Goal: Task Accomplishment & Management: Manage account settings

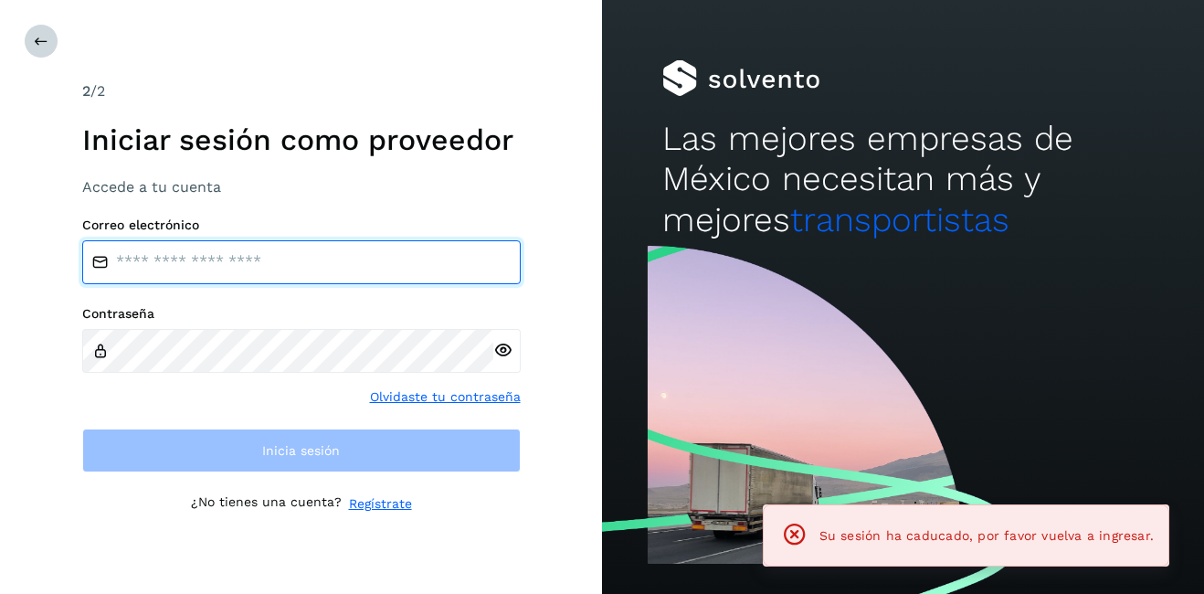
type input "**********"
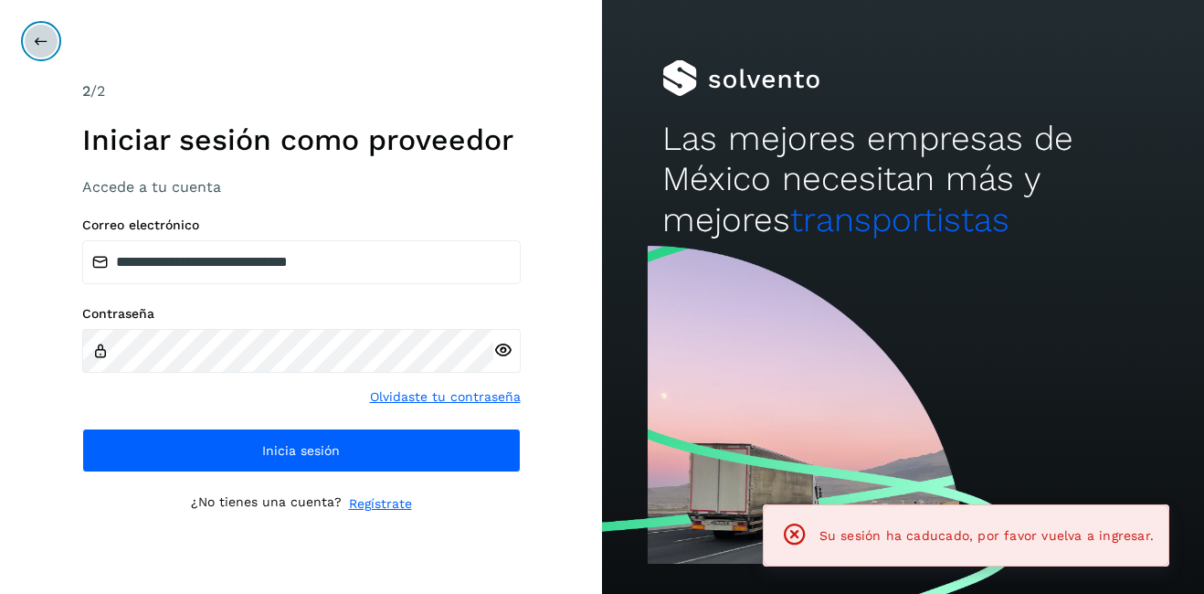
click at [38, 41] on icon at bounding box center [41, 41] width 15 height 15
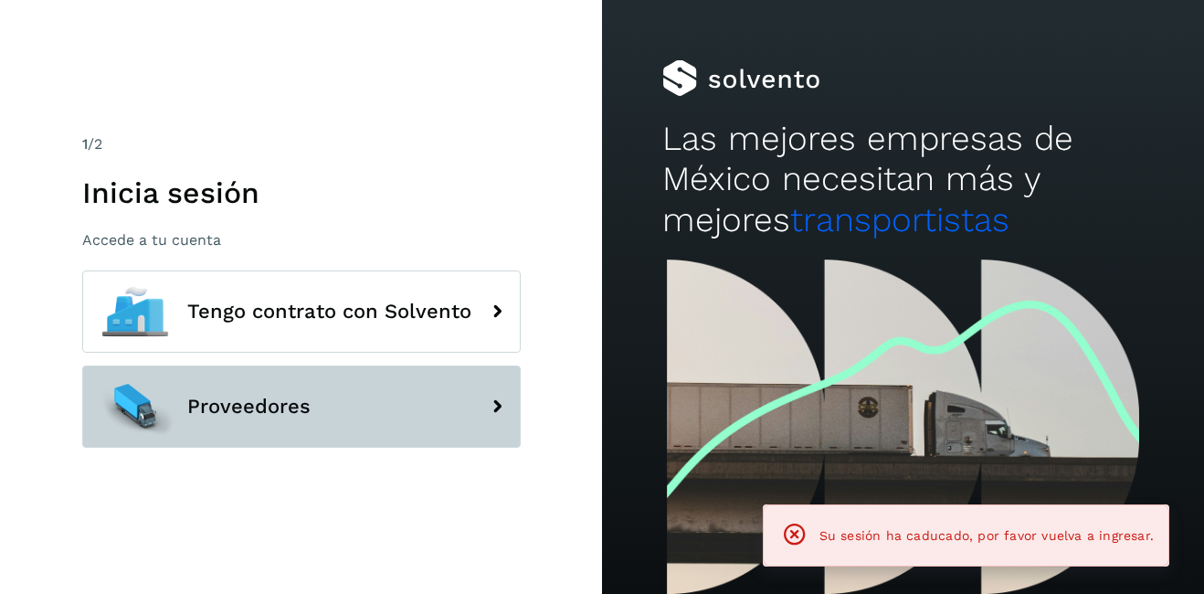
click at [282, 408] on span "Proveedores" at bounding box center [248, 406] width 123 height 22
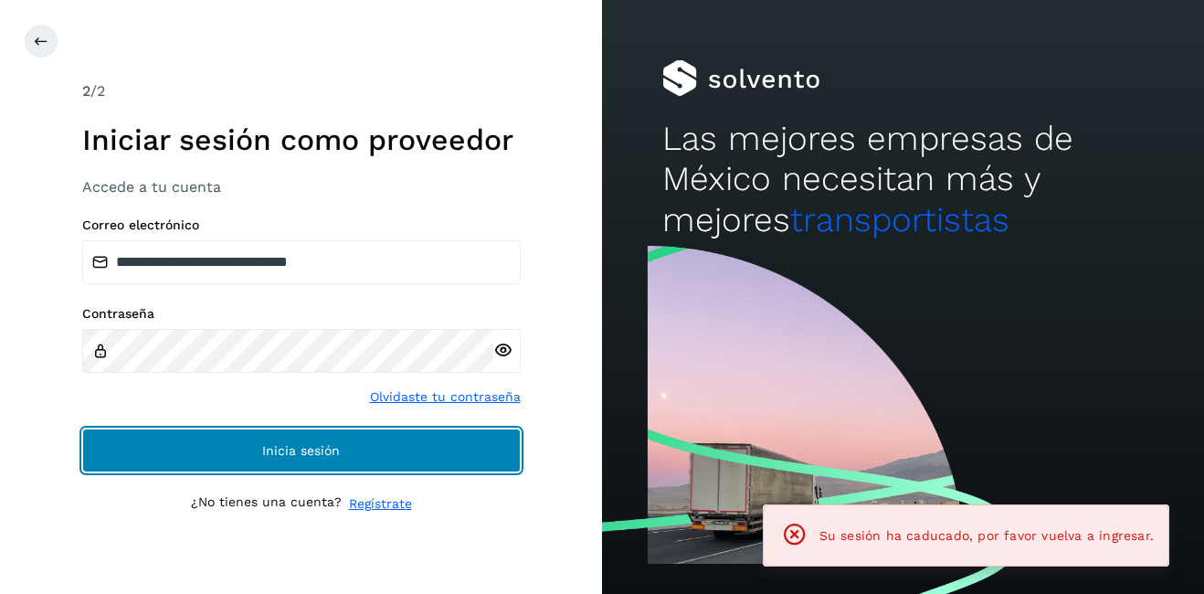
click at [367, 461] on button "Inicia sesión" at bounding box center [301, 450] width 438 height 44
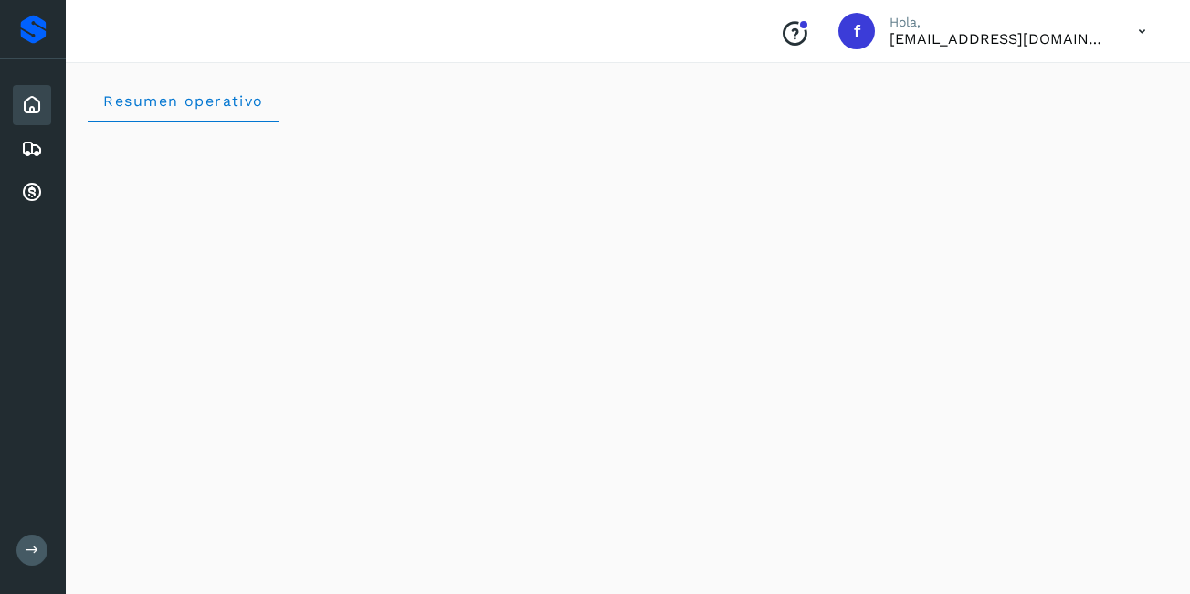
scroll to position [183, 0]
click at [36, 148] on icon at bounding box center [32, 149] width 22 height 22
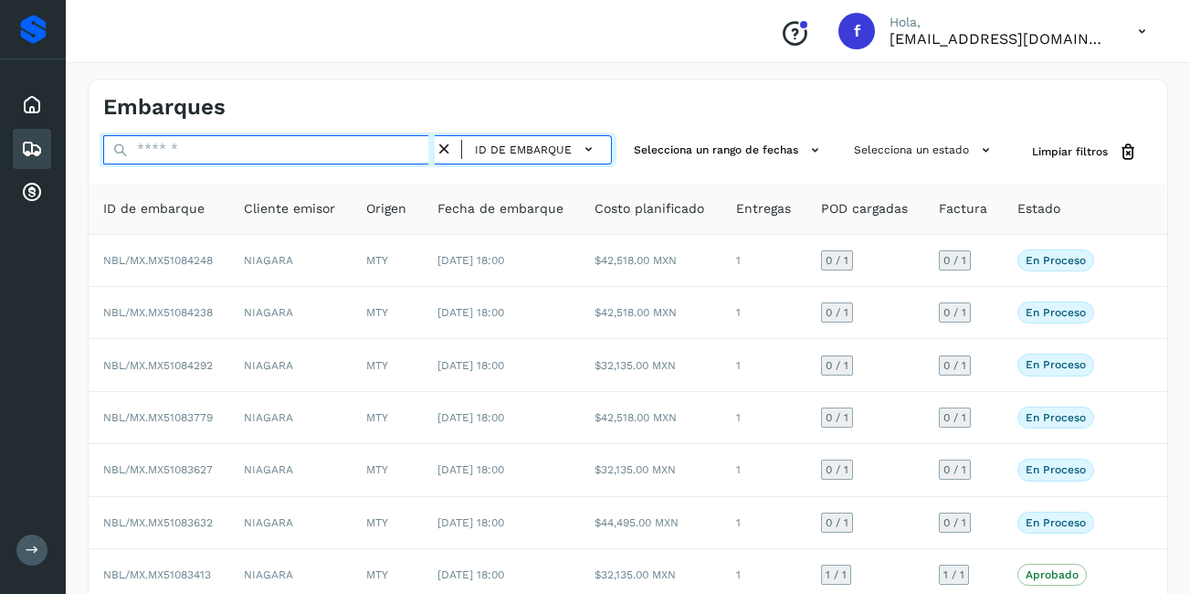
click at [311, 142] on input "text" at bounding box center [269, 149] width 332 height 29
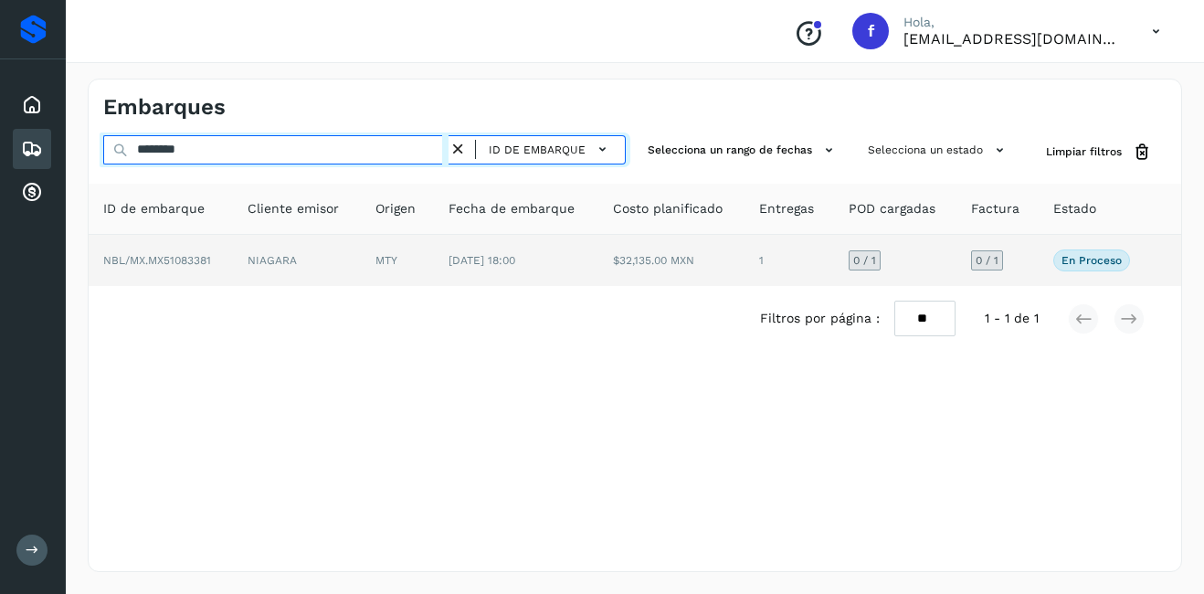
type input "********"
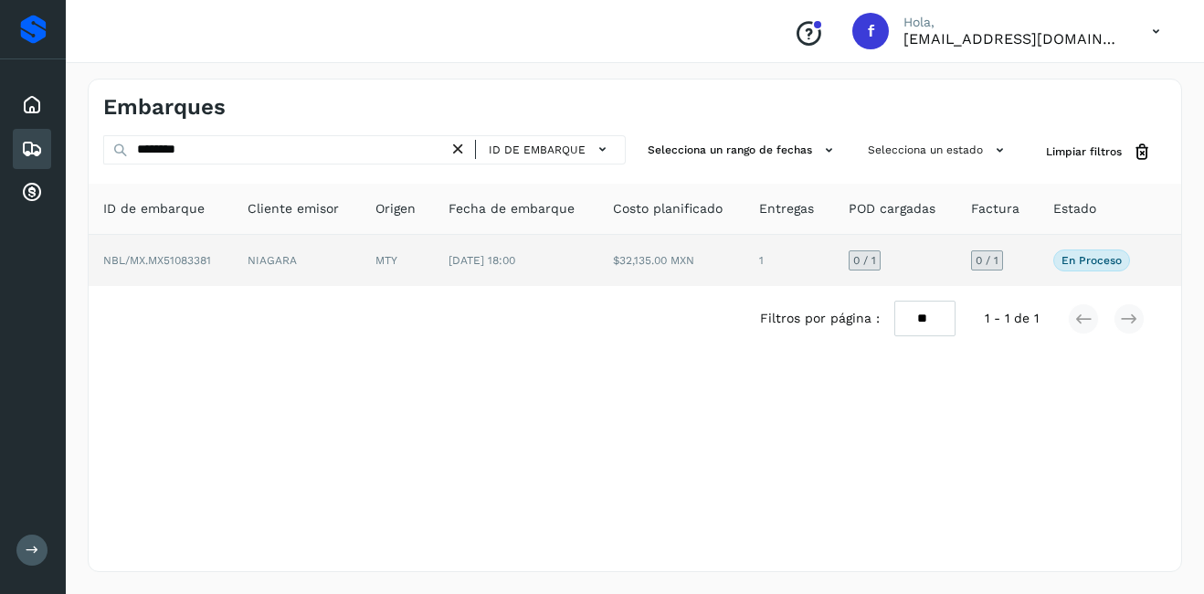
click at [518, 272] on td "[DATE] 18:00" at bounding box center [516, 260] width 164 height 51
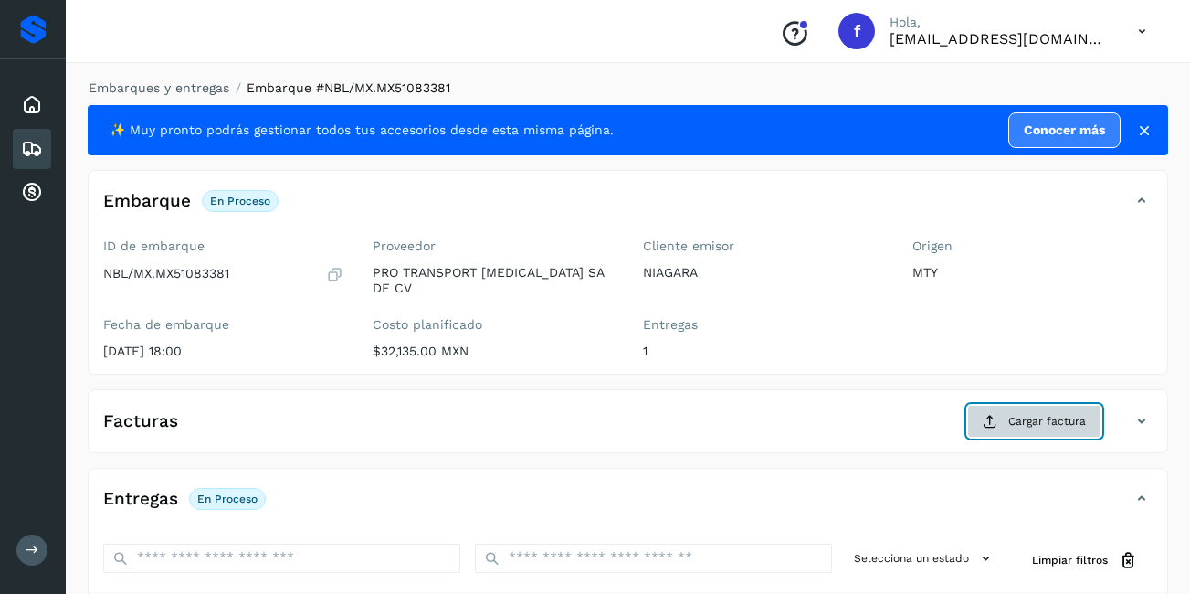
click at [974, 420] on button "Cargar factura" at bounding box center [1034, 421] width 134 height 33
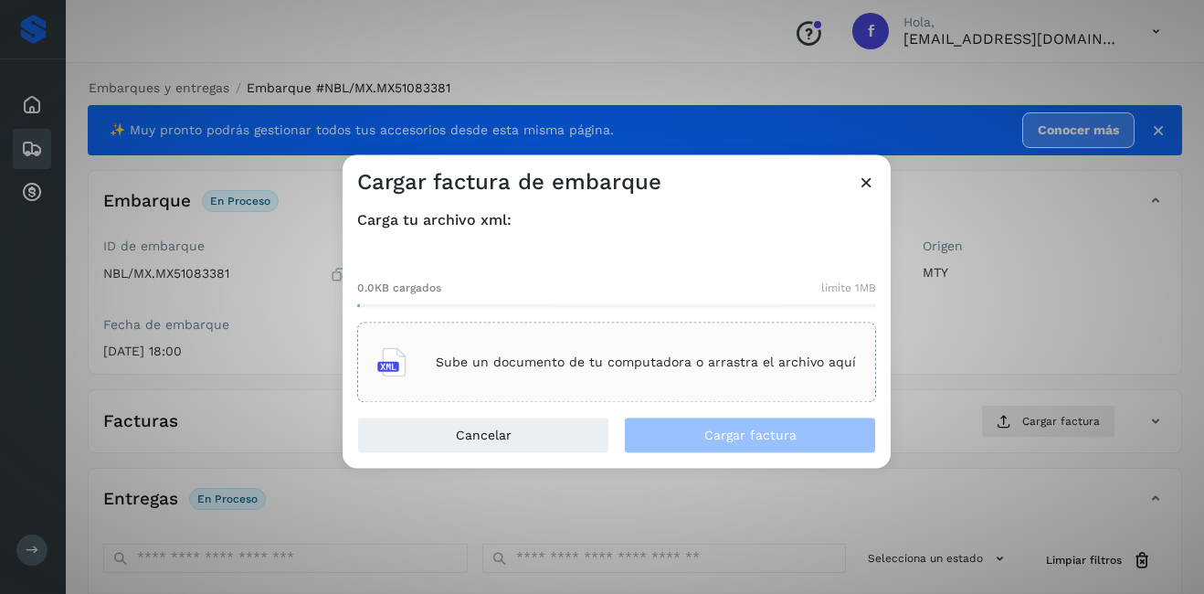
click at [561, 376] on div "Sube un documento de tu computadora o arrastra el archivo aquí" at bounding box center [616, 362] width 479 height 49
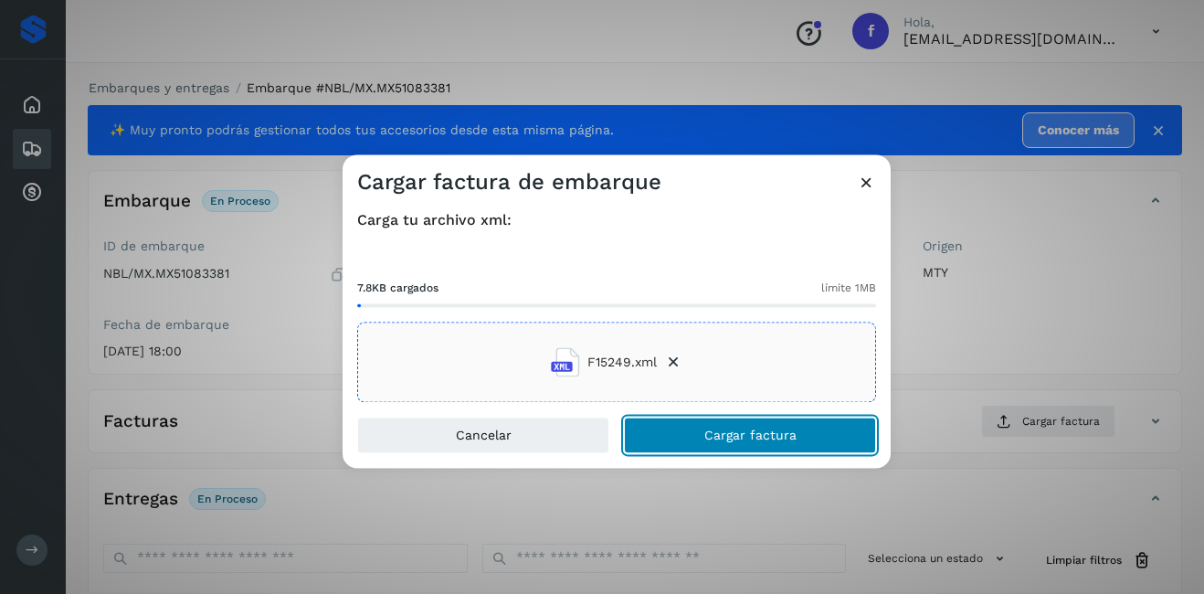
click at [800, 437] on button "Cargar factura" at bounding box center [750, 435] width 252 height 37
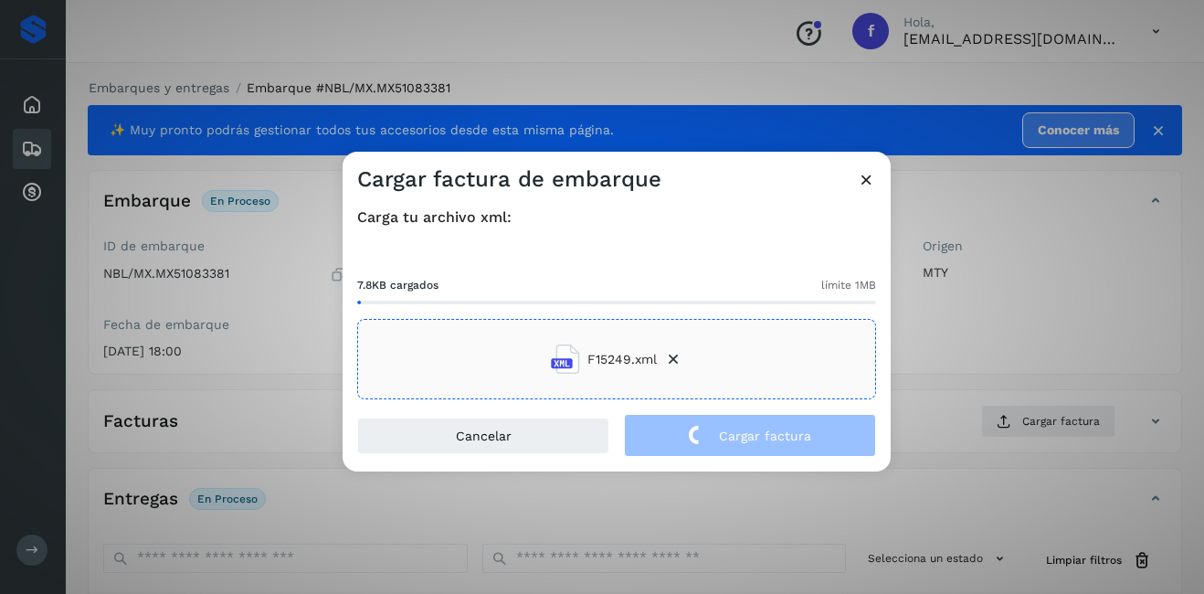
drag, startPoint x: 936, startPoint y: 359, endPoint x: 734, endPoint y: 376, distance: 202.6
click at [937, 358] on div "Cargar factura de embarque Carga tu archivo xml: 7.8KB cargados límite 1MB F152…" at bounding box center [602, 297] width 1204 height 594
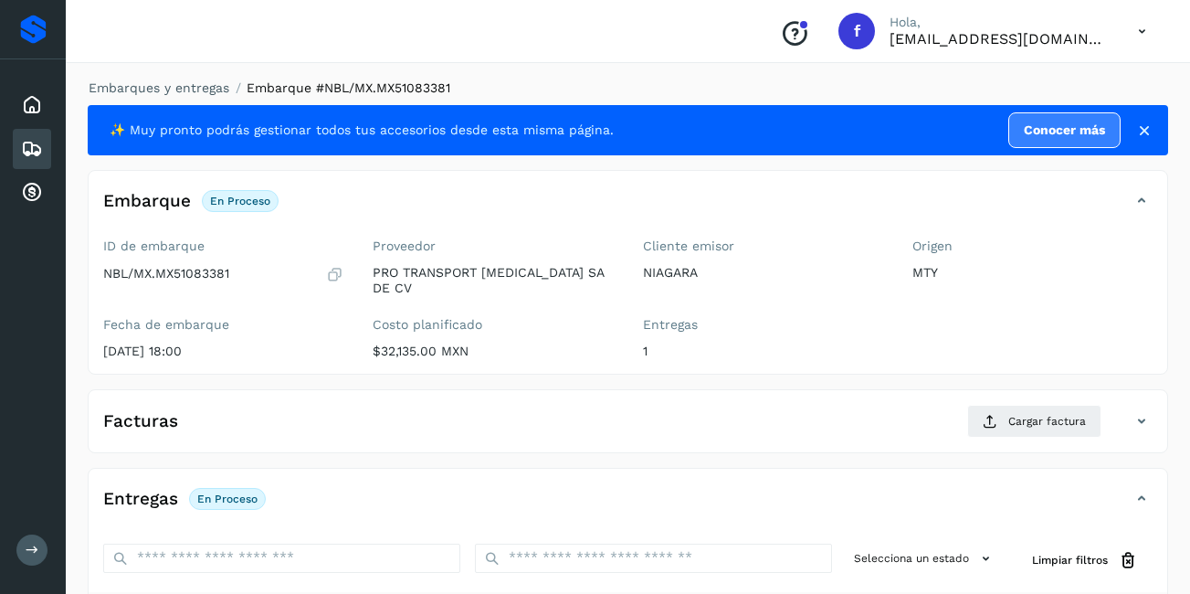
scroll to position [276, 0]
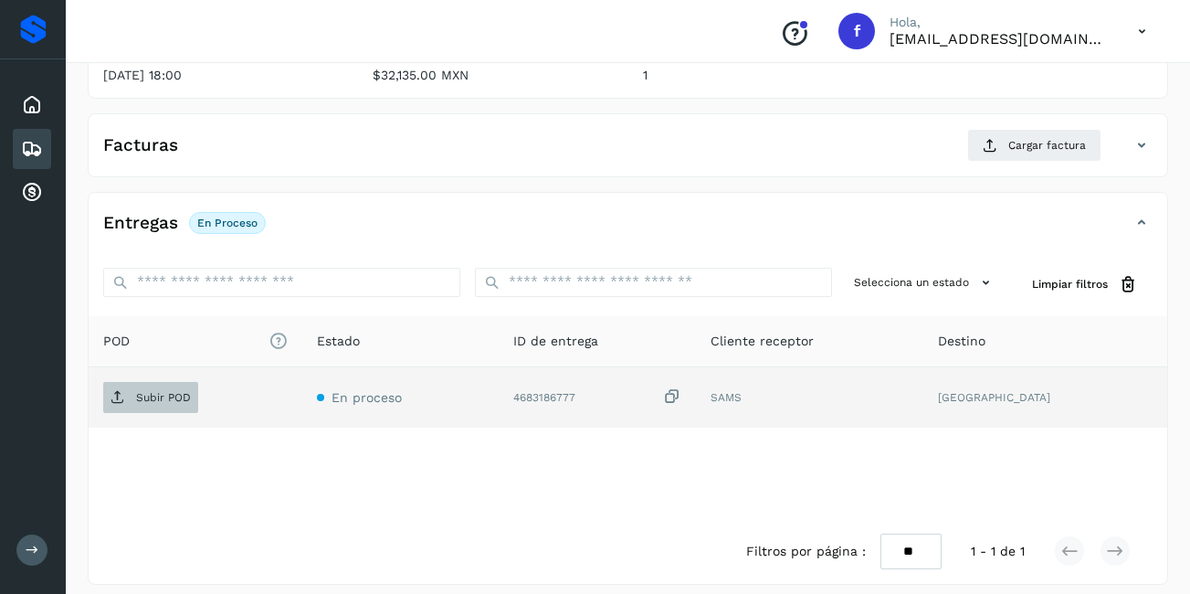
click at [166, 391] on p "Subir POD" at bounding box center [163, 397] width 55 height 13
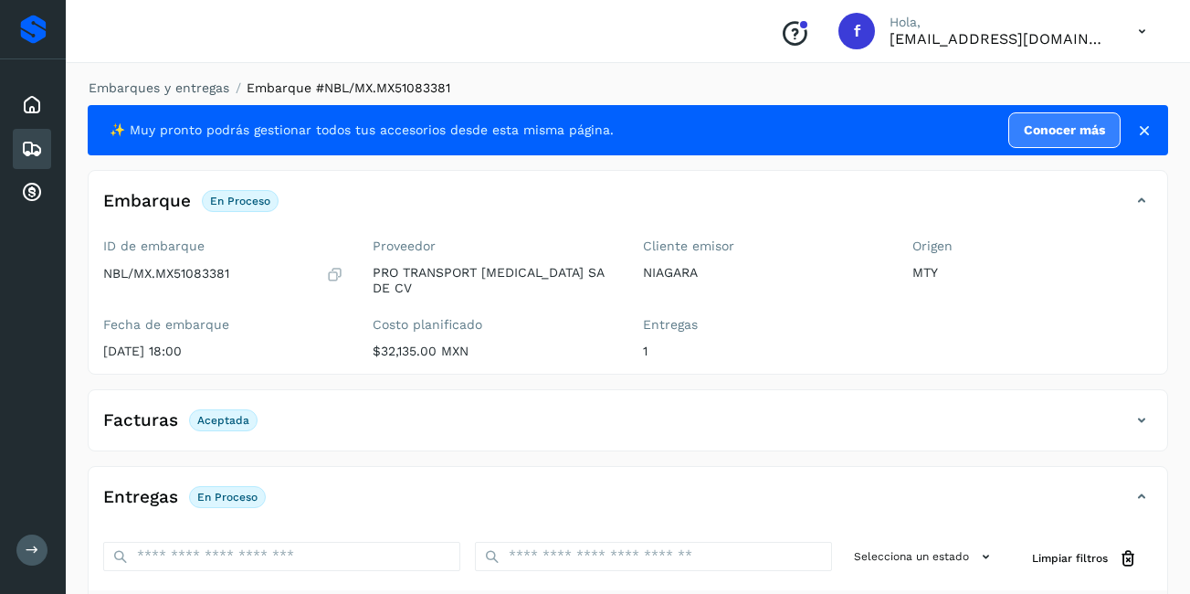
scroll to position [274, 0]
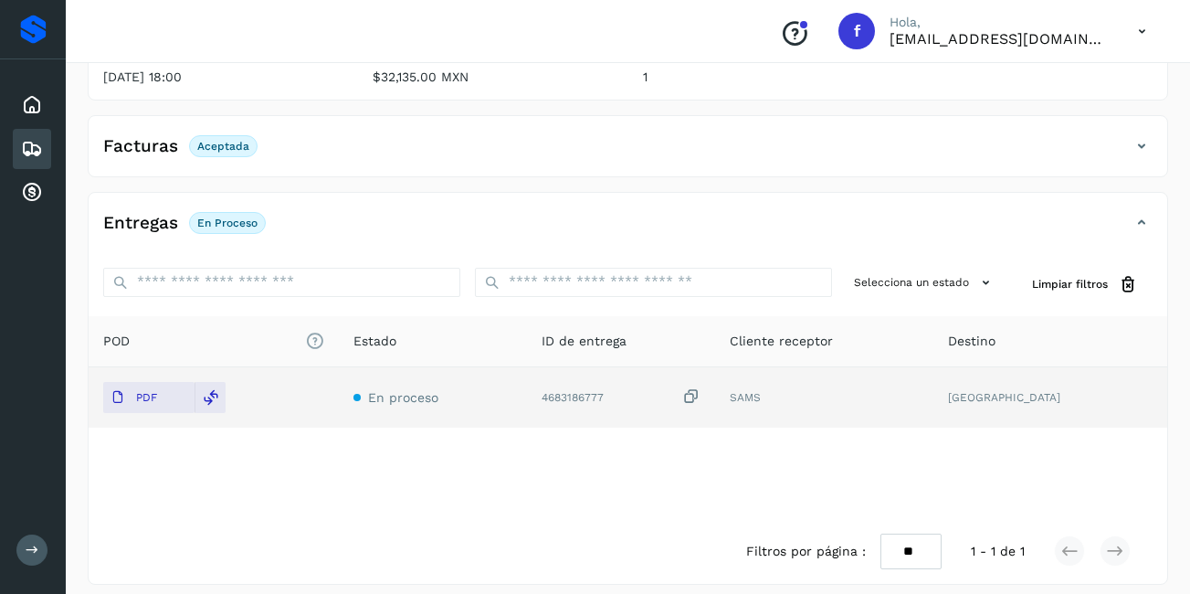
click at [22, 150] on icon at bounding box center [32, 149] width 22 height 22
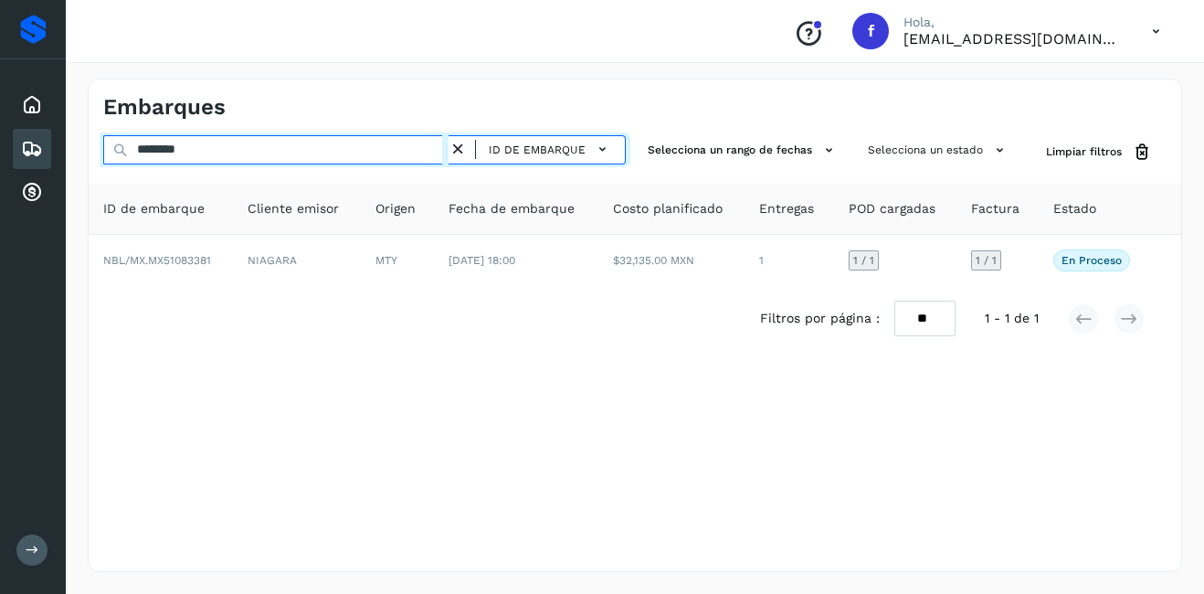
drag, startPoint x: 234, startPoint y: 151, endPoint x: 94, endPoint y: 152, distance: 139.7
click at [94, 152] on div "******** ID de embarque Selecciona un rango de fechas Selecciona un estado Limp…" at bounding box center [635, 152] width 1092 height 34
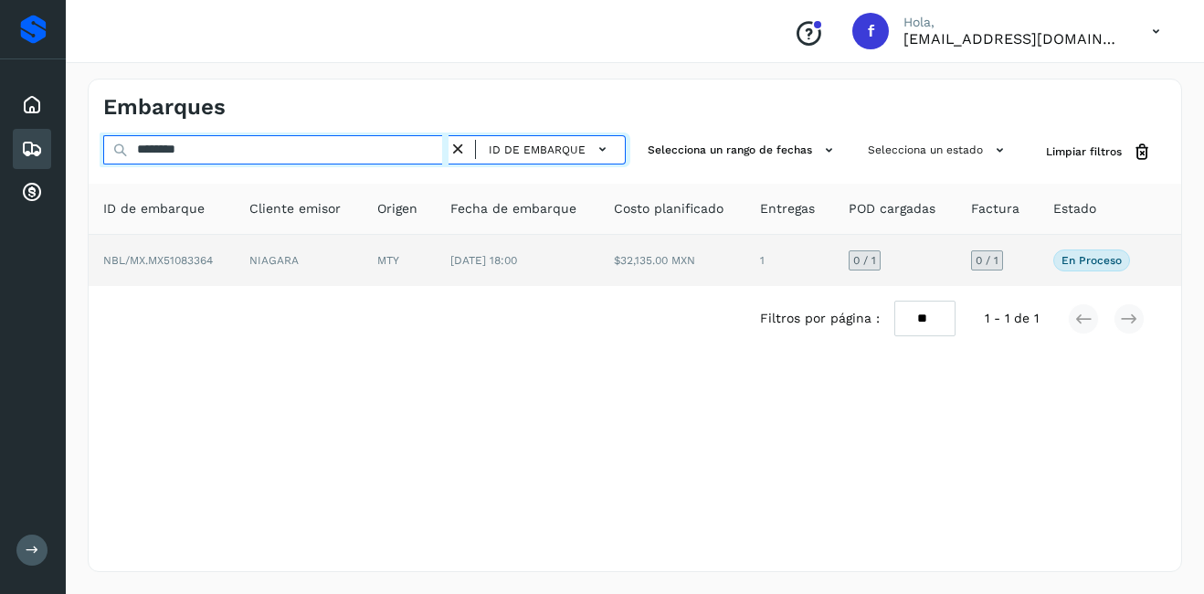
type input "********"
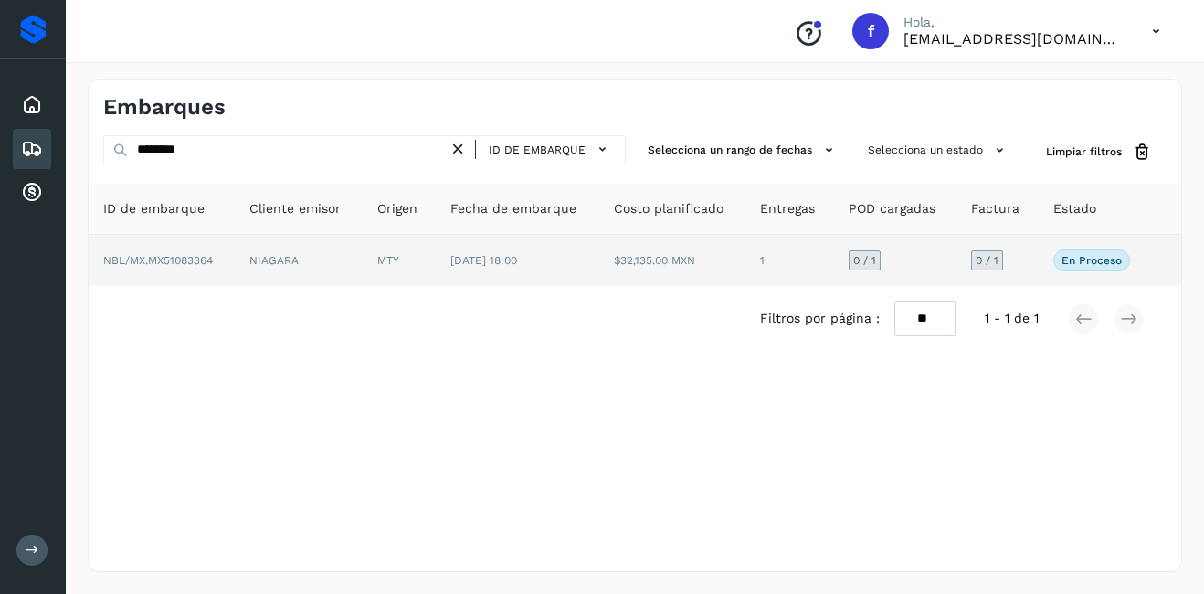
click at [292, 248] on td "NIAGARA" at bounding box center [298, 260] width 127 height 51
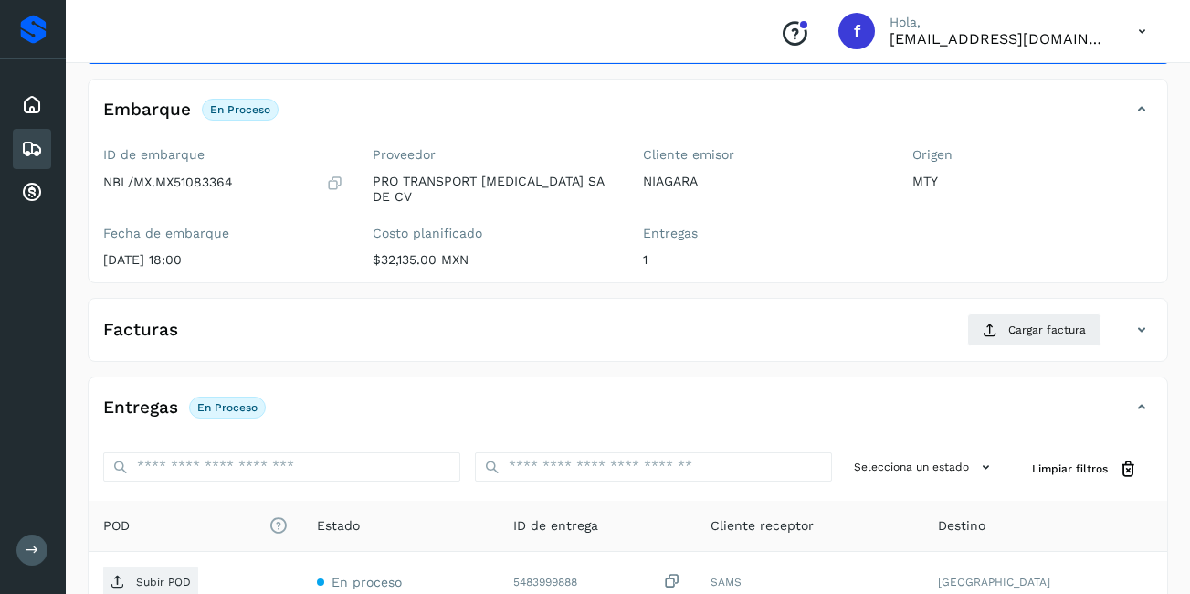
scroll to position [183, 0]
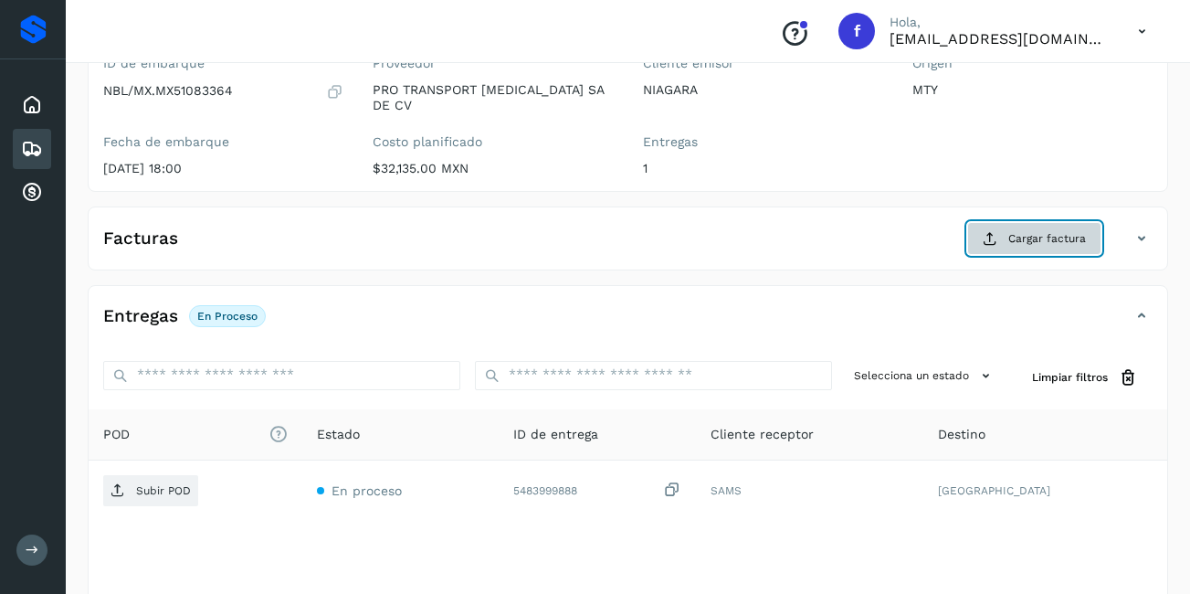
click at [1036, 230] on span "Cargar factura" at bounding box center [1047, 238] width 78 height 16
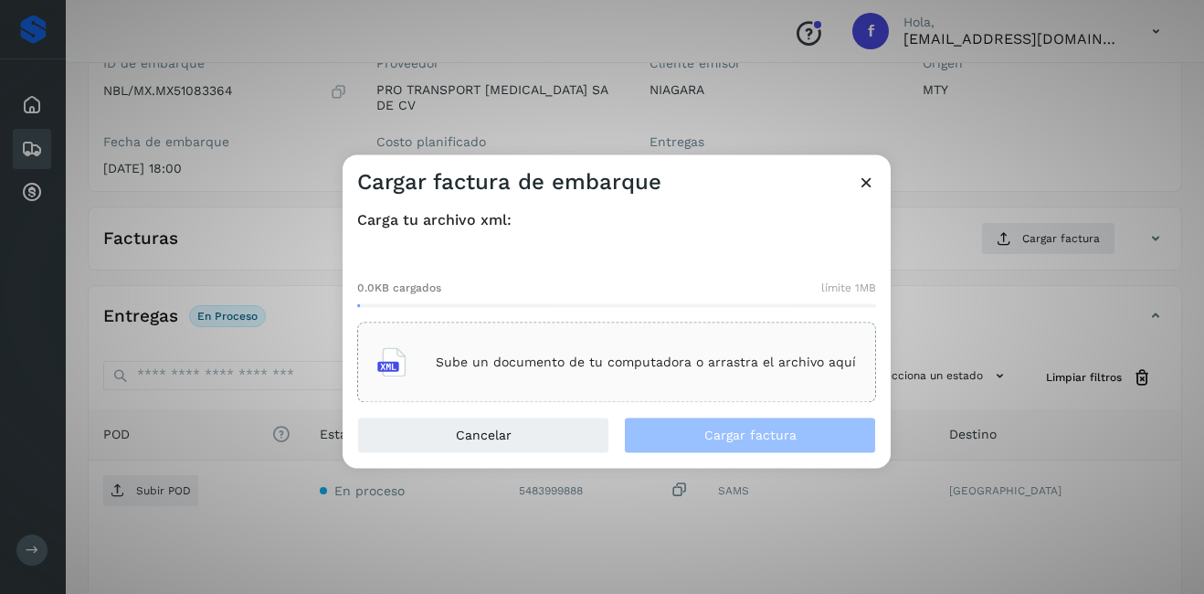
click at [584, 353] on div "Sube un documento de tu computadora o arrastra el archivo aquí" at bounding box center [616, 362] width 479 height 49
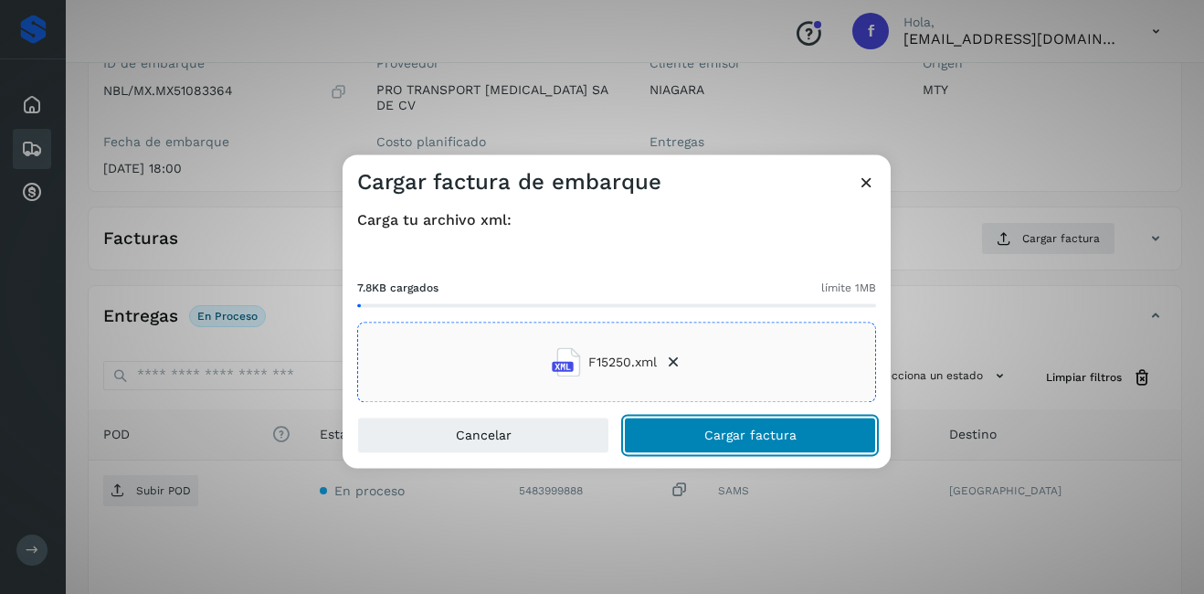
click at [790, 437] on span "Cargar factura" at bounding box center [750, 435] width 92 height 13
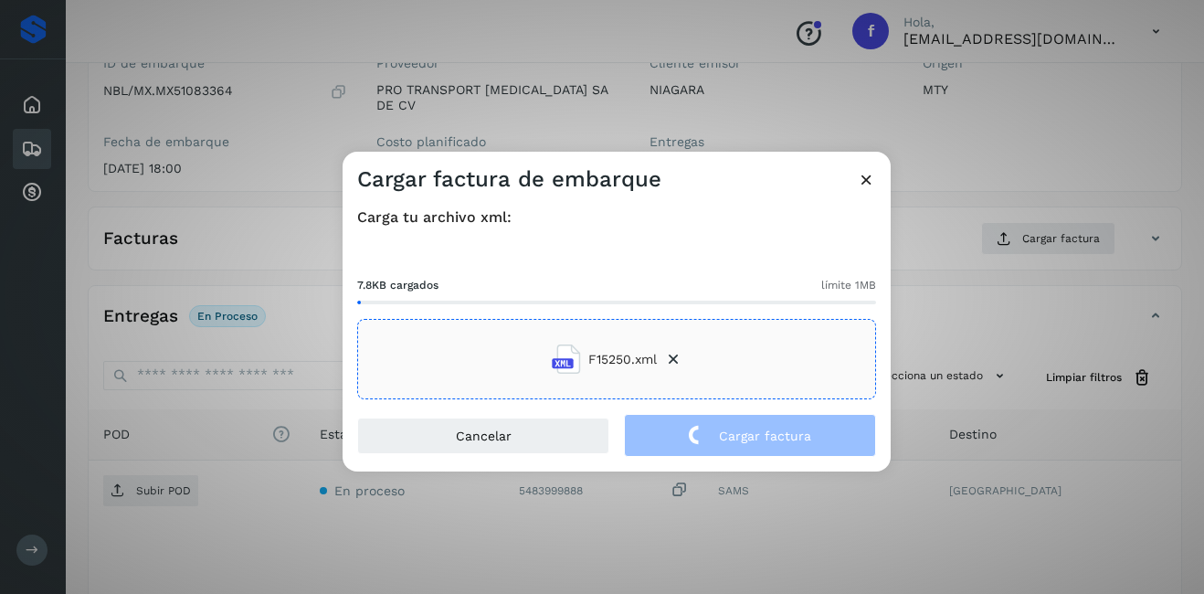
click at [965, 427] on div "Cargar factura de embarque Carga tu archivo xml: 7.8KB cargados límite 1MB F152…" at bounding box center [602, 297] width 1204 height 594
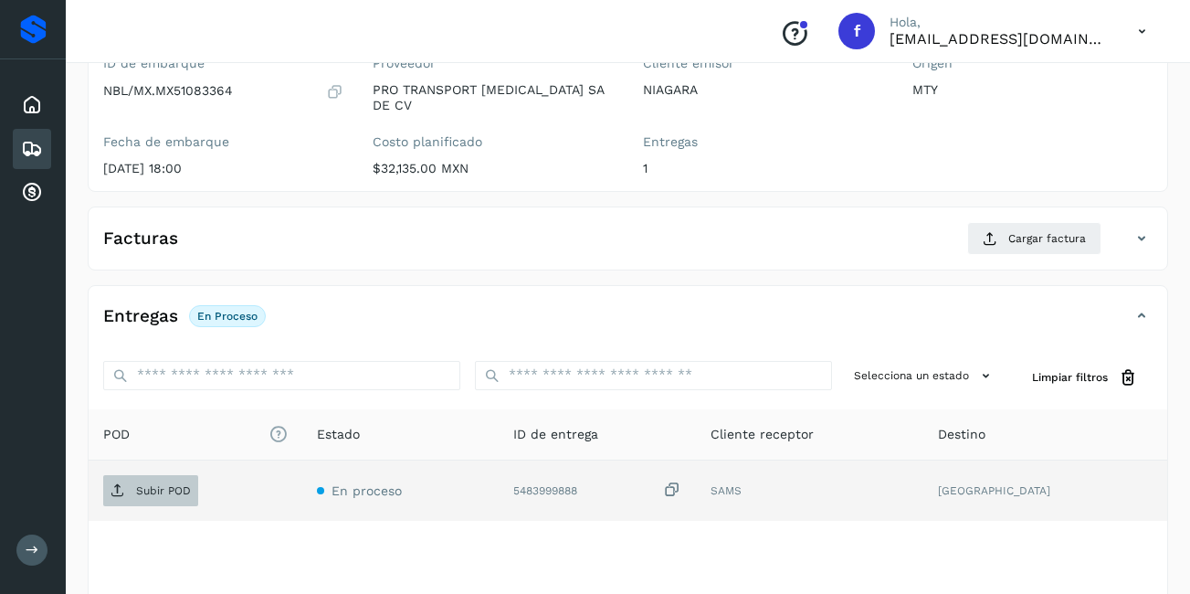
click at [184, 484] on p "Subir POD" at bounding box center [163, 490] width 55 height 13
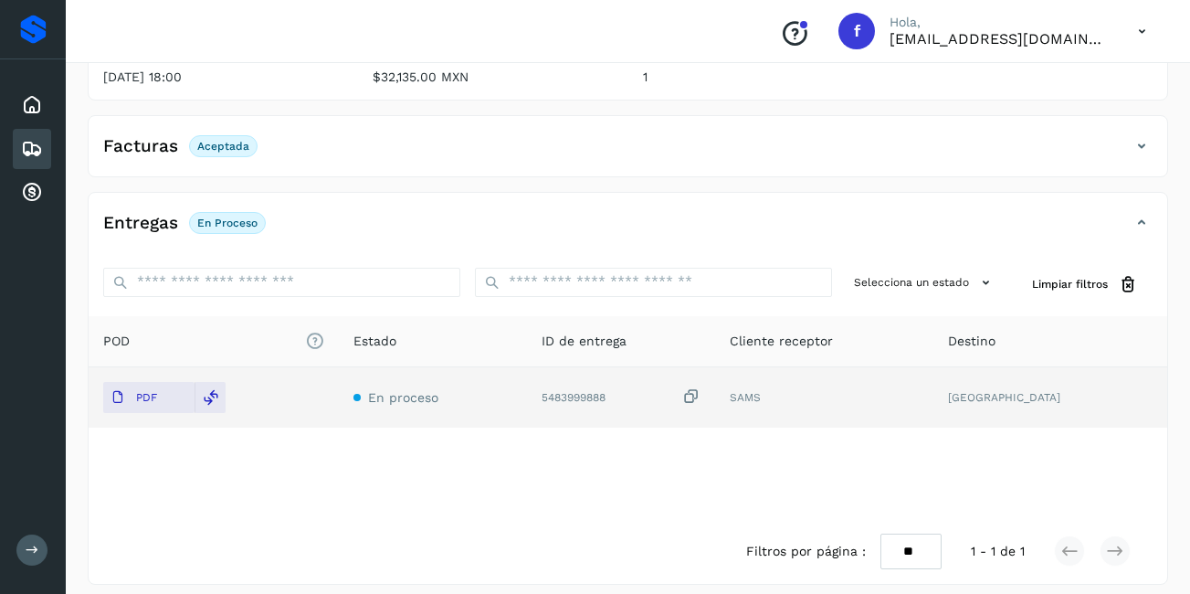
scroll to position [0, 0]
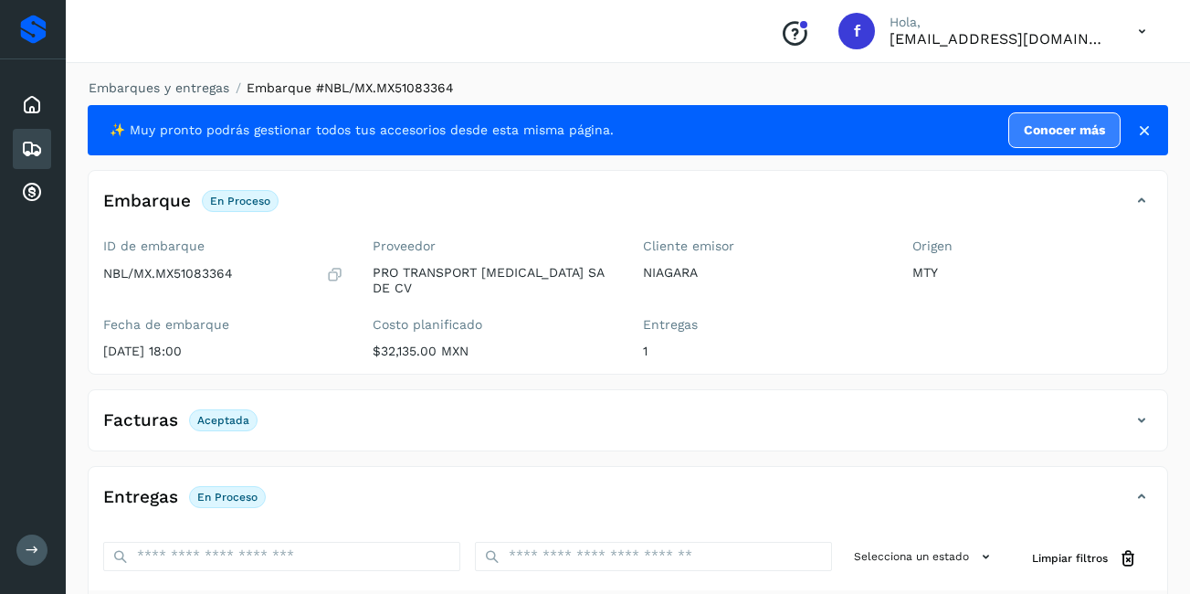
click at [29, 152] on icon at bounding box center [32, 149] width 22 height 22
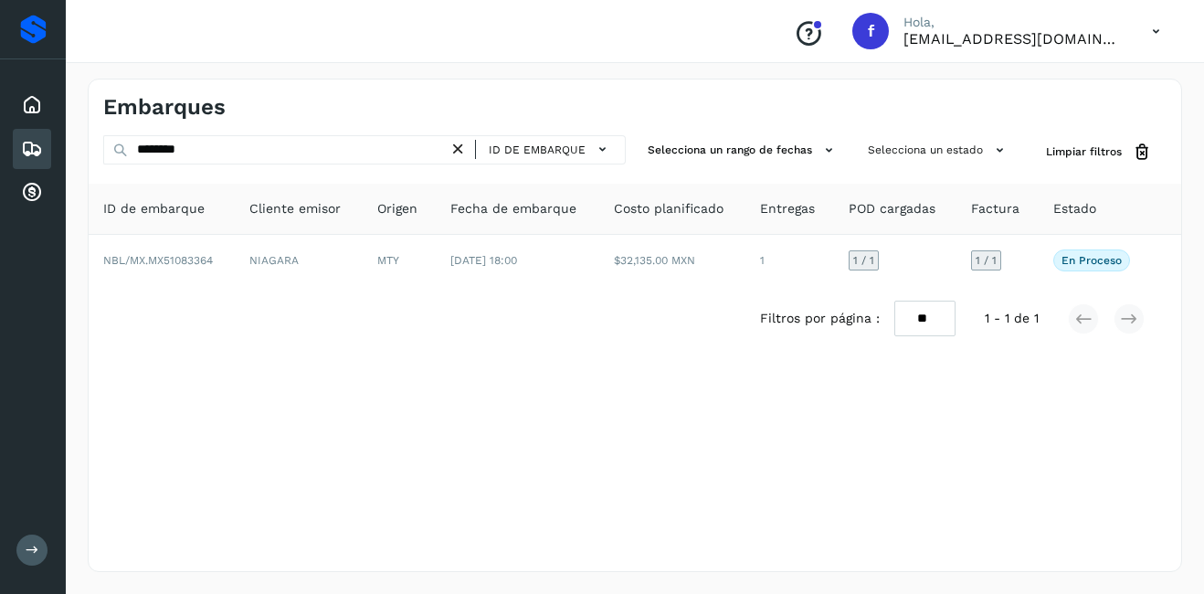
click at [462, 150] on icon at bounding box center [457, 149] width 19 height 19
